Goal: Check status: Check status

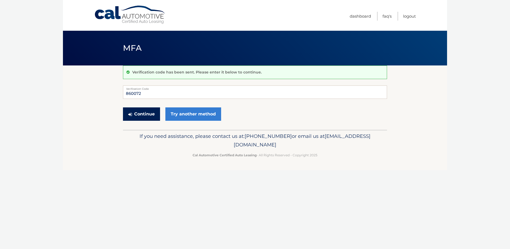
type input "860072"
click at [150, 111] on button "Continue" at bounding box center [141, 113] width 37 height 13
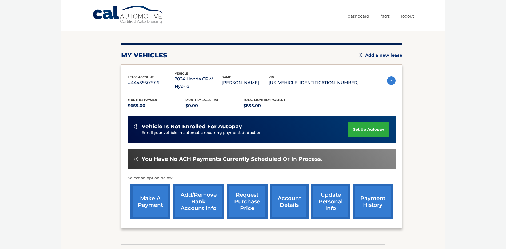
scroll to position [62, 0]
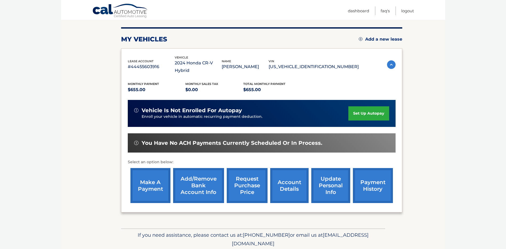
click at [361, 179] on link "payment history" at bounding box center [373, 185] width 40 height 35
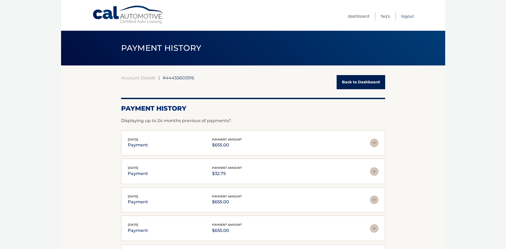
click at [405, 15] on link "Logout" at bounding box center [407, 16] width 13 height 9
